Goal: Information Seeking & Learning: Compare options

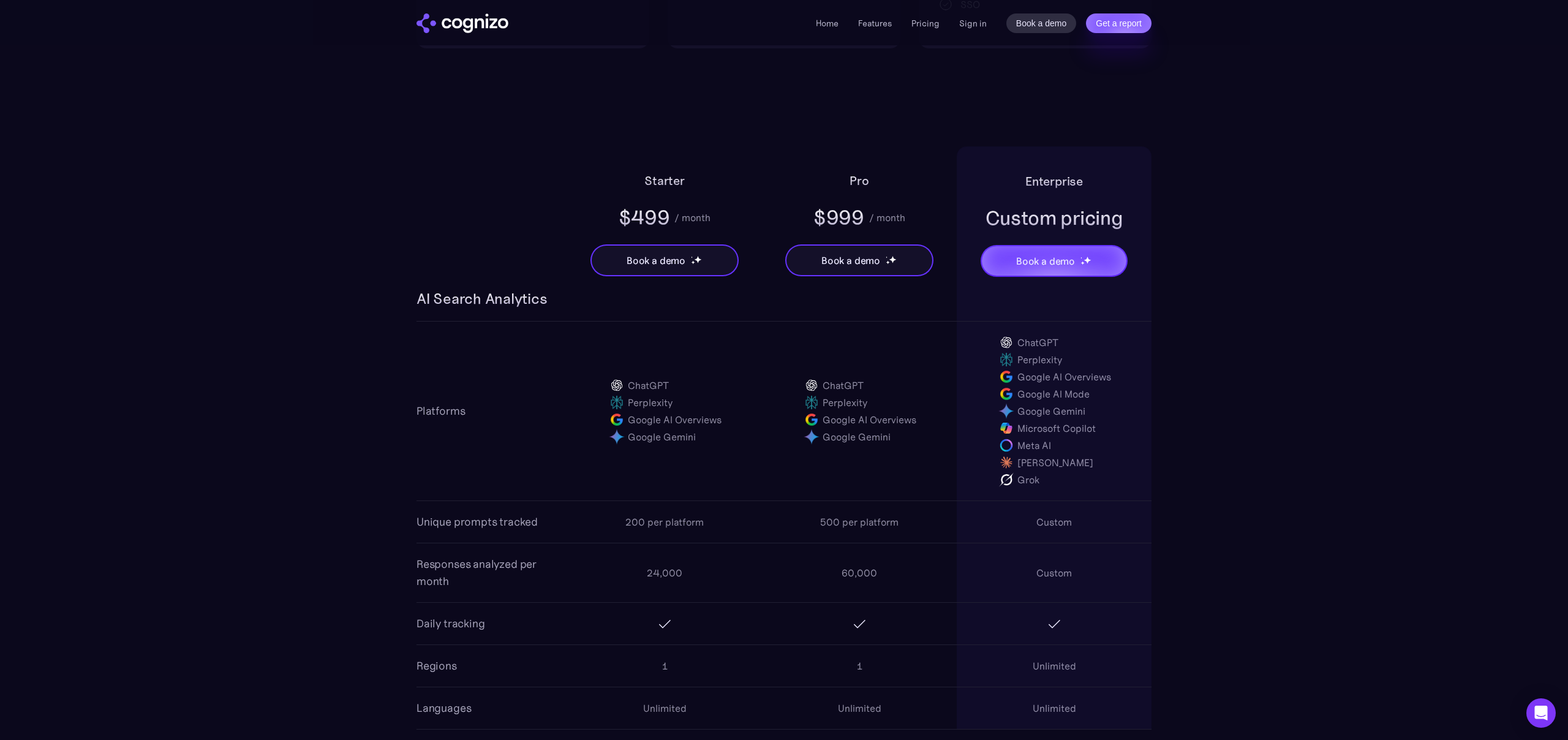
scroll to position [744, 0]
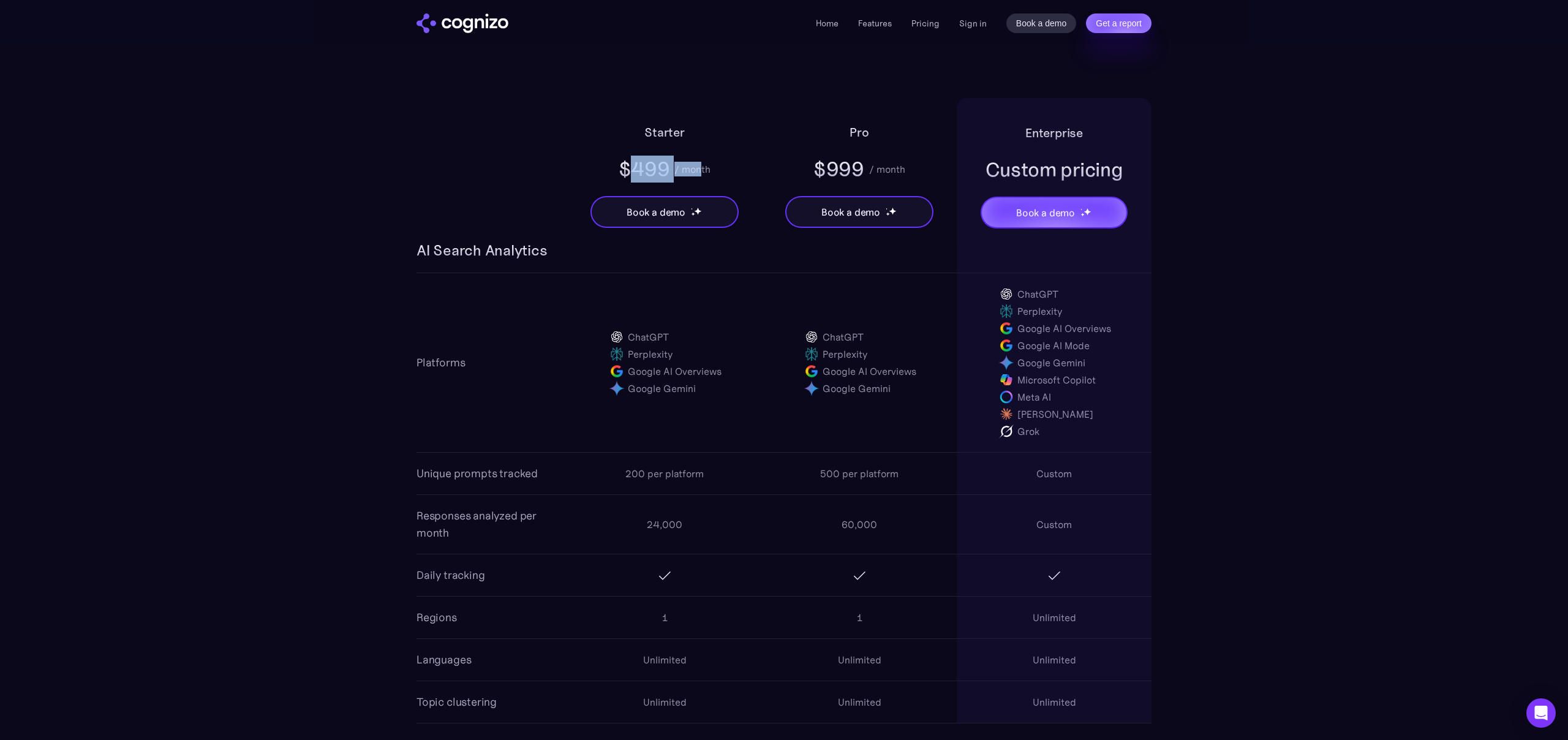
drag, startPoint x: 635, startPoint y: 162, endPoint x: 701, endPoint y: 166, distance: 66.1
click at [701, 166] on div "$499 / month" at bounding box center [665, 168] width 93 height 27
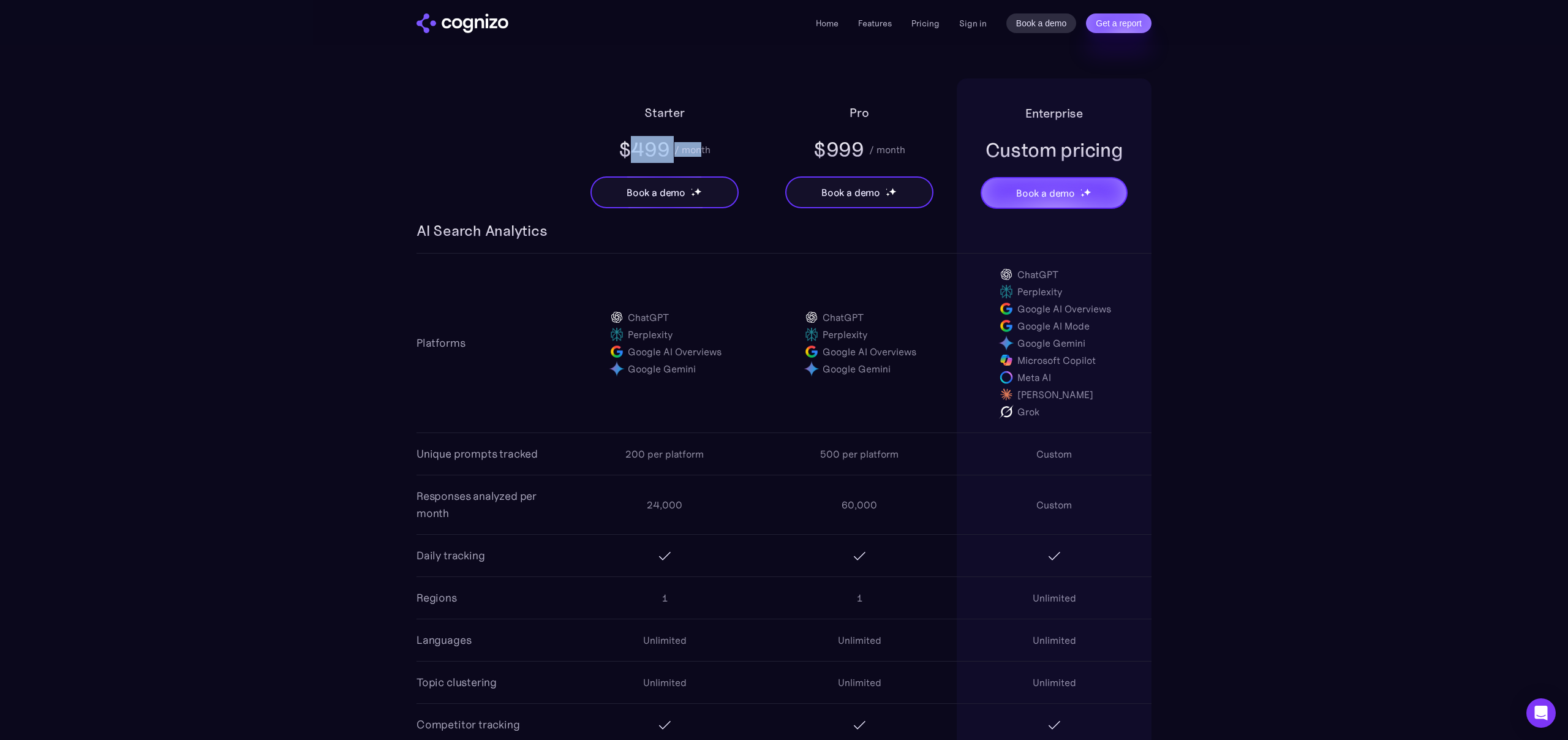
scroll to position [759, 0]
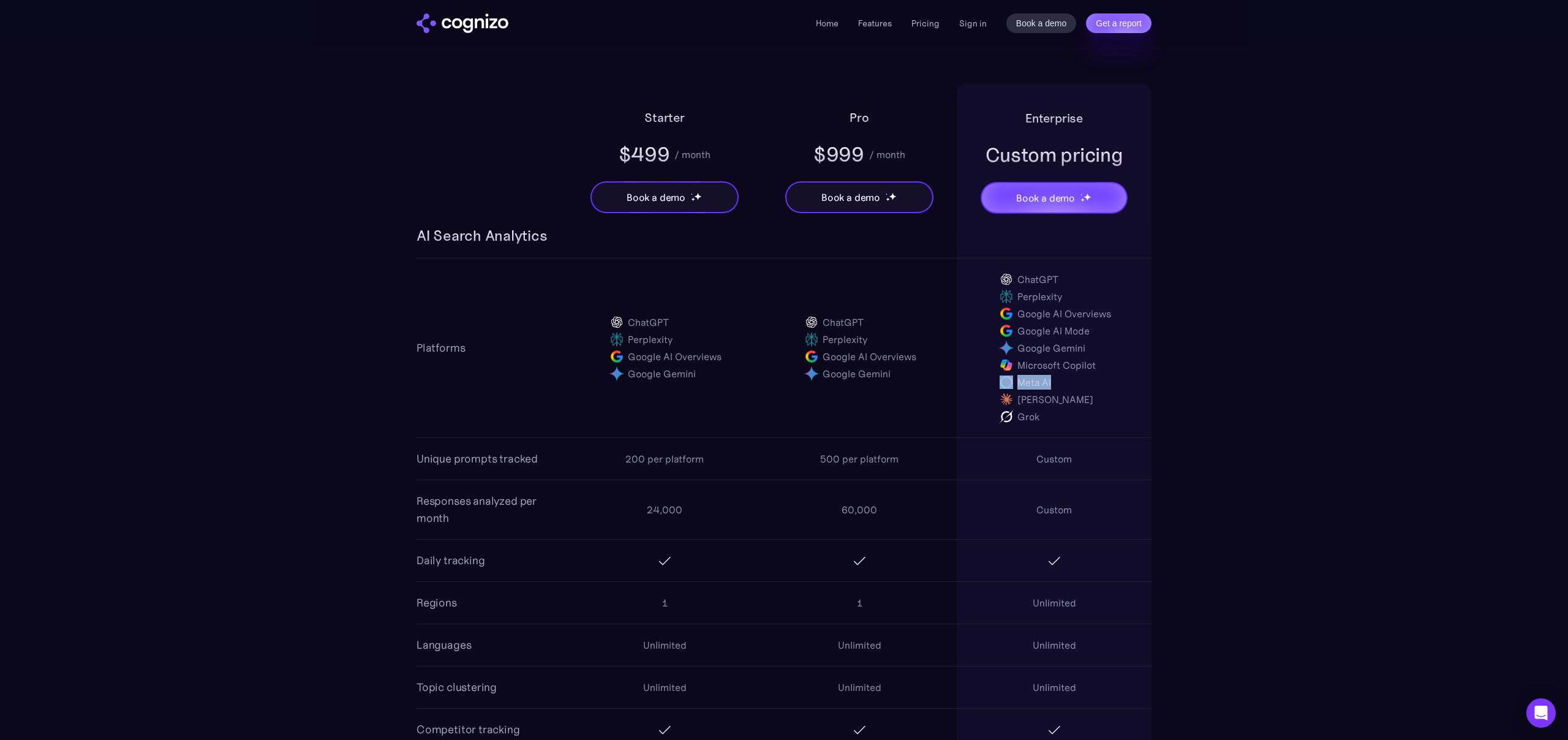
drag, startPoint x: 1058, startPoint y: 384, endPoint x: 986, endPoint y: 383, distance: 72.0
click at [986, 383] on div "ChatGPT Perplexity Google AI Overviews Google AI Mode Google Gemini Microsoft C…" at bounding box center [1054, 348] width 195 height 179
click at [1072, 387] on div "Meta AI" at bounding box center [1054, 382] width 113 height 17
drag, startPoint x: 1072, startPoint y: 387, endPoint x: 978, endPoint y: 384, distance: 94.0
click at [978, 384] on div "ChatGPT Perplexity Google AI Overviews Google AI Mode Google Gemini Microsoft C…" at bounding box center [1054, 348] width 195 height 179
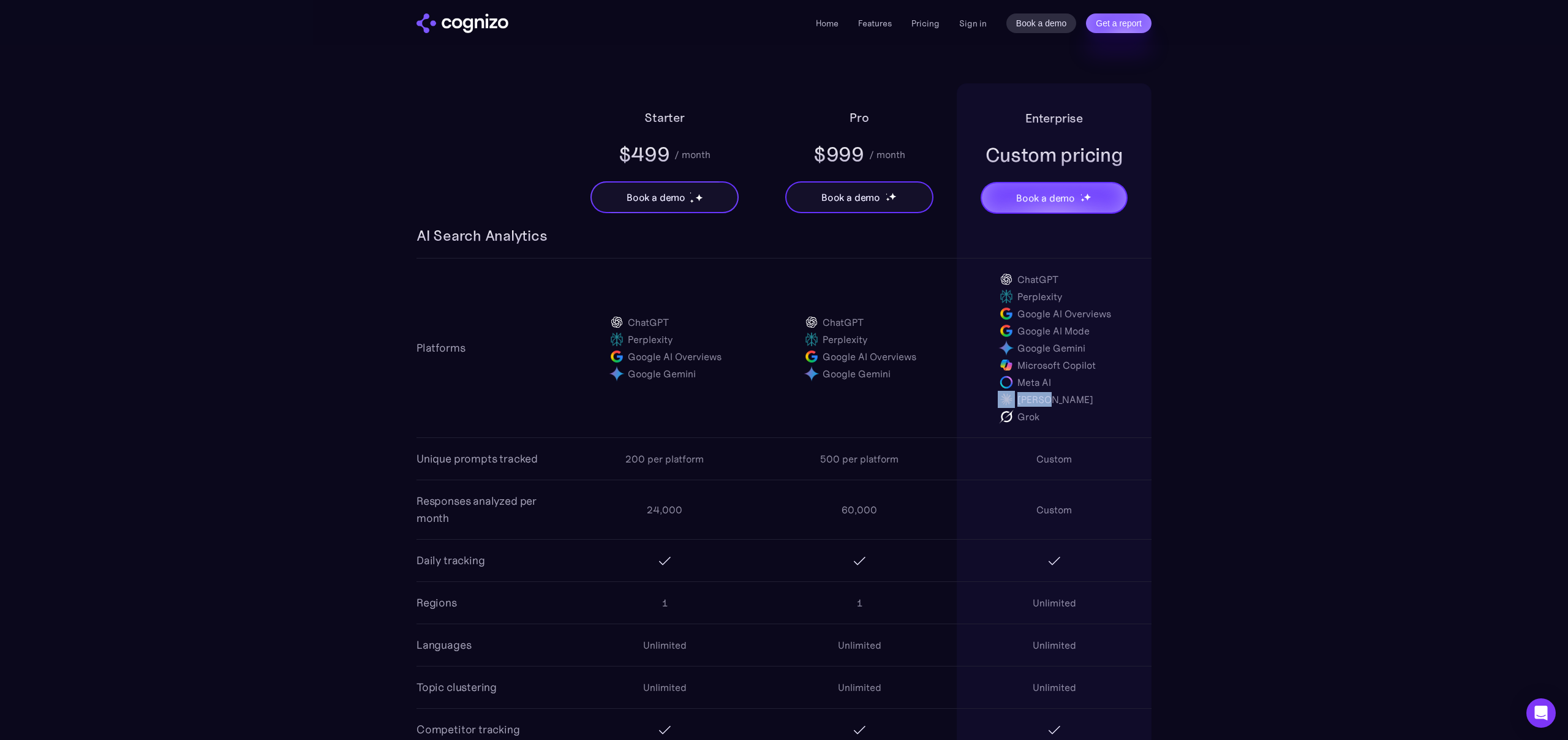
drag, startPoint x: 1053, startPoint y: 398, endPoint x: 977, endPoint y: 395, distance: 76.1
click at [977, 395] on div "ChatGPT Perplexity Google AI Overviews Google AI Mode Google Gemini Microsoft C…" at bounding box center [1054, 348] width 195 height 179
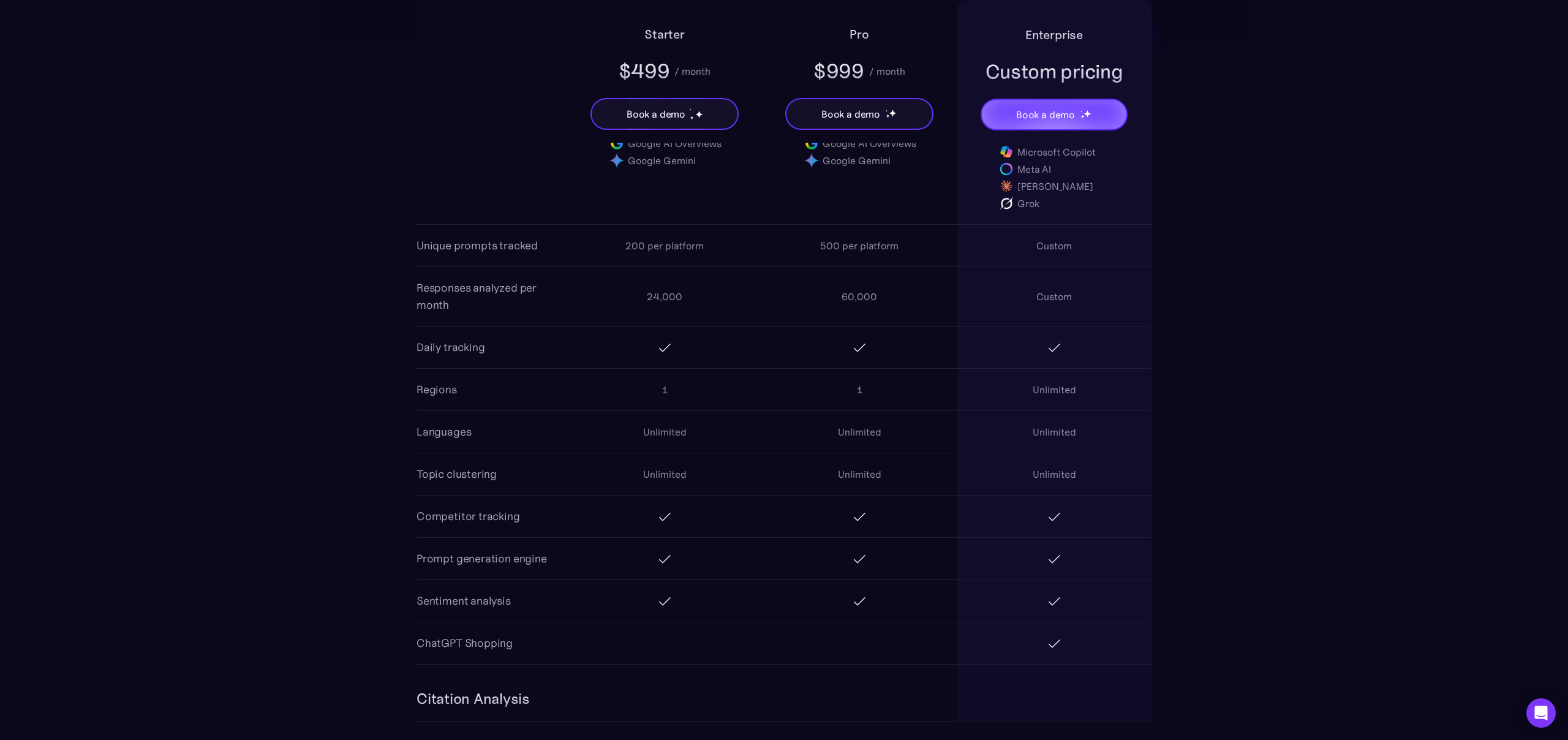
scroll to position [972, 0]
drag, startPoint x: 414, startPoint y: 287, endPoint x: 482, endPoint y: 312, distance: 72.4
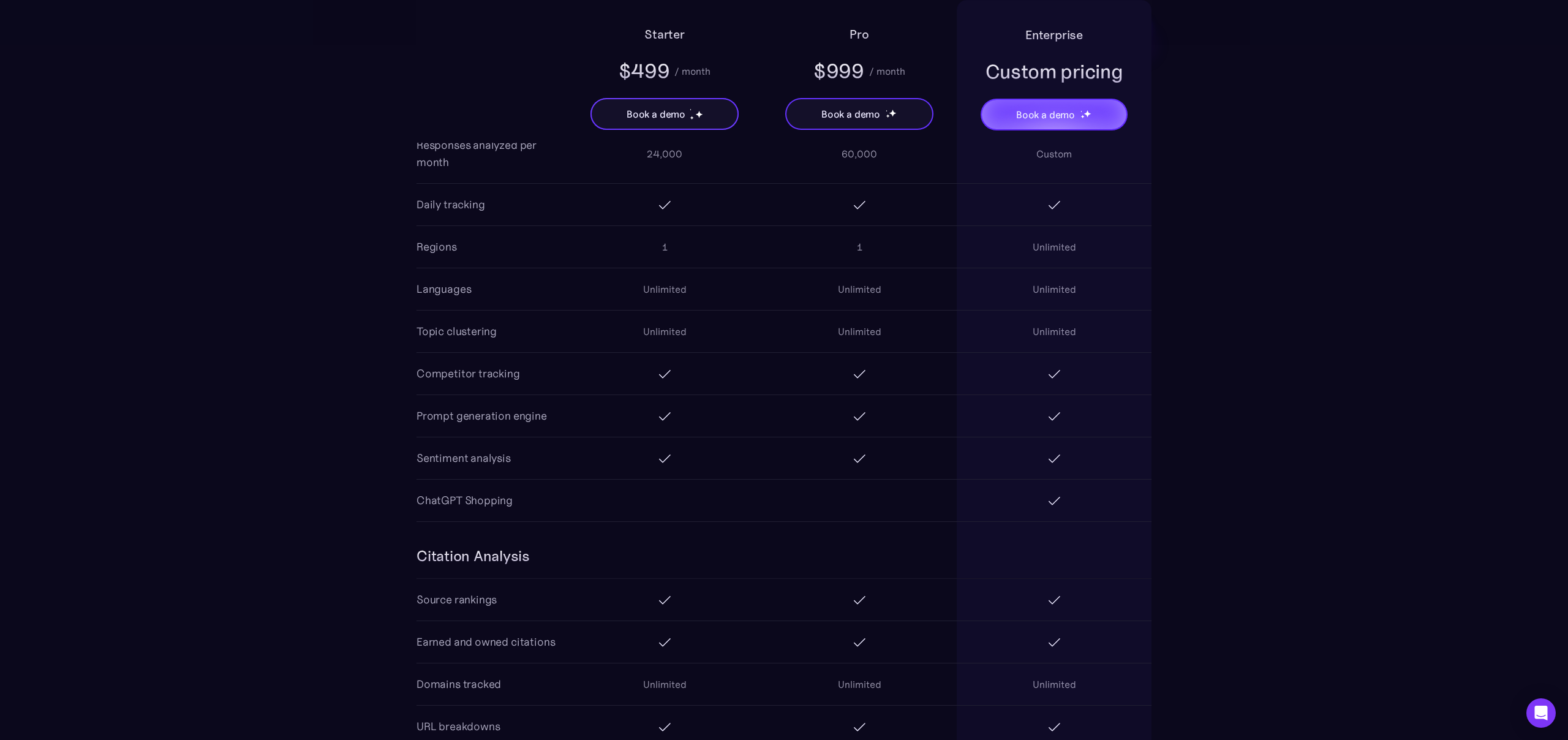
scroll to position [1115, 0]
drag, startPoint x: 416, startPoint y: 328, endPoint x: 490, endPoint y: 332, distance: 74.1
click at [490, 332] on section "Starter $499 / month Book a demo Pro $999 / month Book a demo Enterprise Custom…" at bounding box center [784, 653] width 1568 height 1853
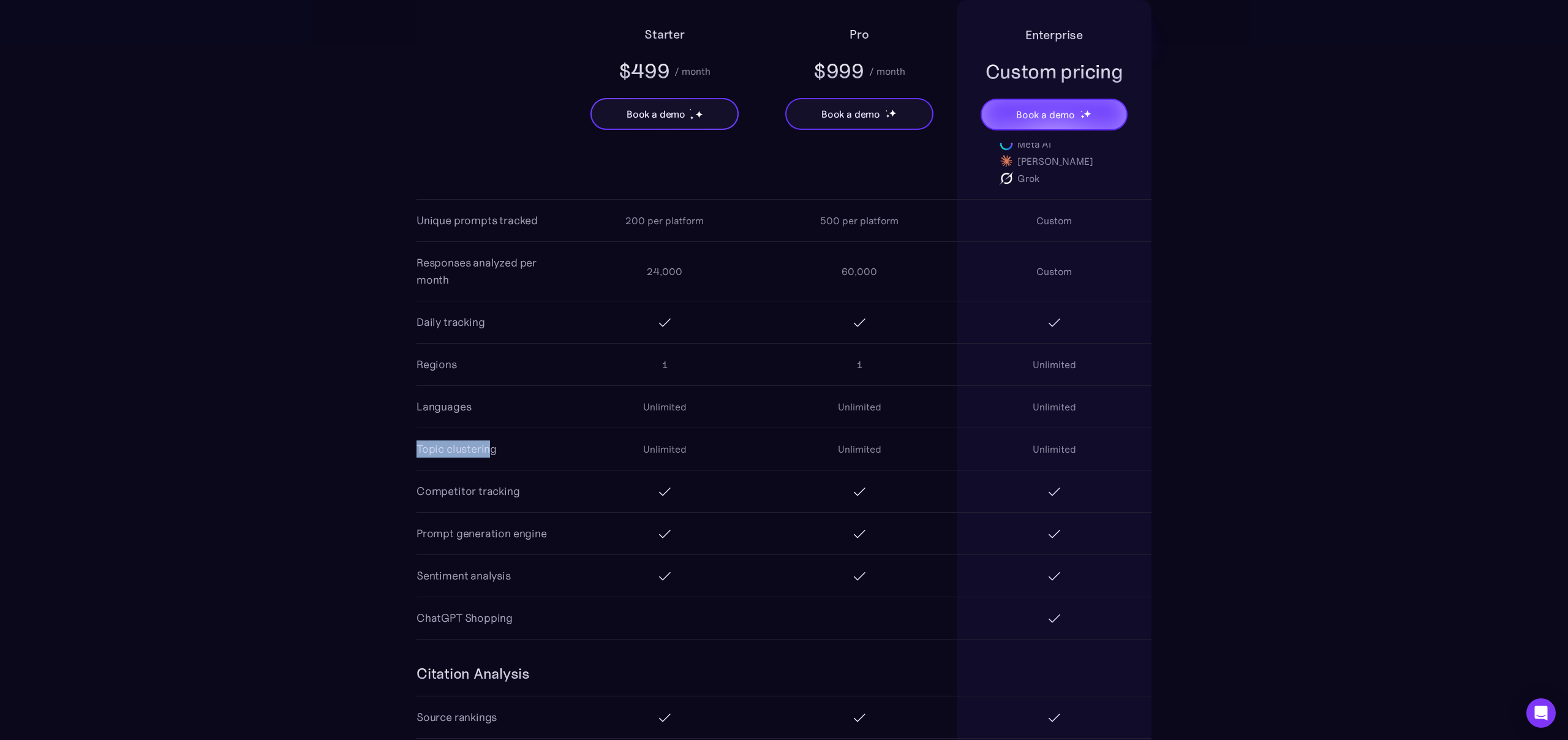
scroll to position [994, 0]
